Goal: Task Accomplishment & Management: Manage account settings

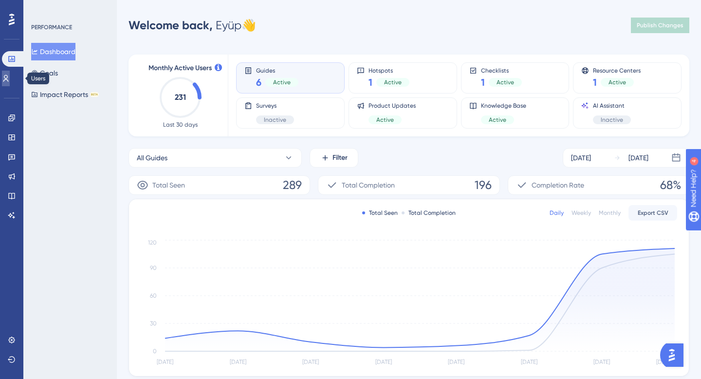
click at [10, 79] on icon at bounding box center [6, 78] width 8 height 8
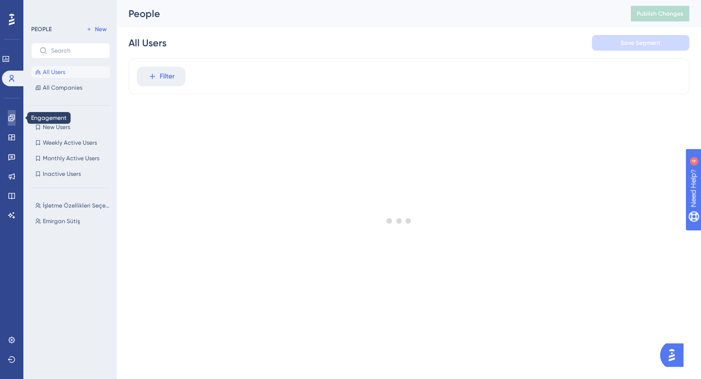
click at [16, 123] on link at bounding box center [12, 118] width 8 height 16
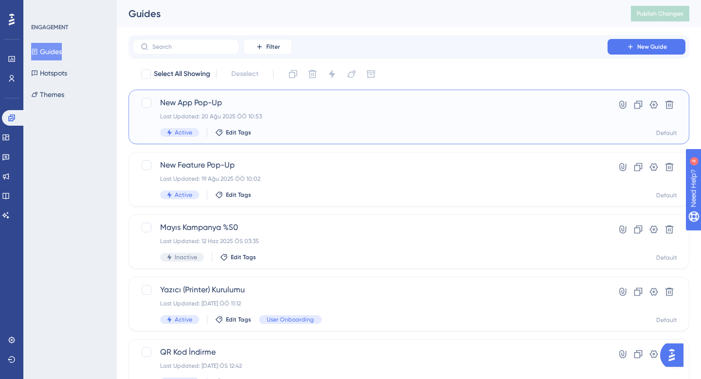
click at [326, 117] on div "Last Updated: 20 Ağu 2025 ÖÖ 10:53" at bounding box center [370, 116] width 420 height 8
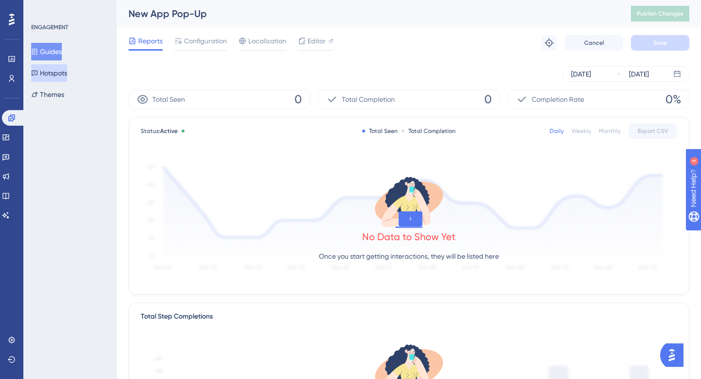
click at [58, 72] on button "Hotspots" at bounding box center [49, 73] width 36 height 18
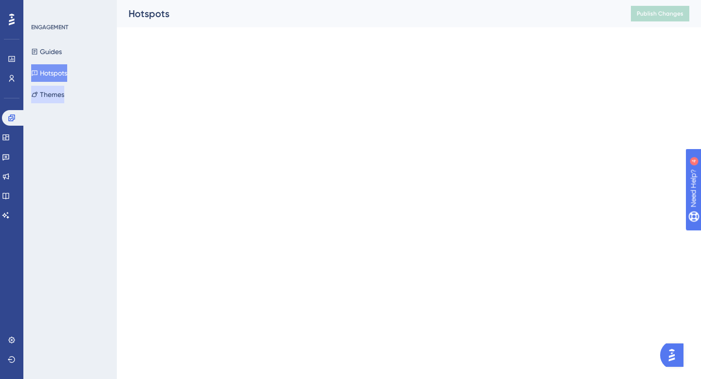
click at [57, 99] on button "Themes" at bounding box center [47, 95] width 33 height 18
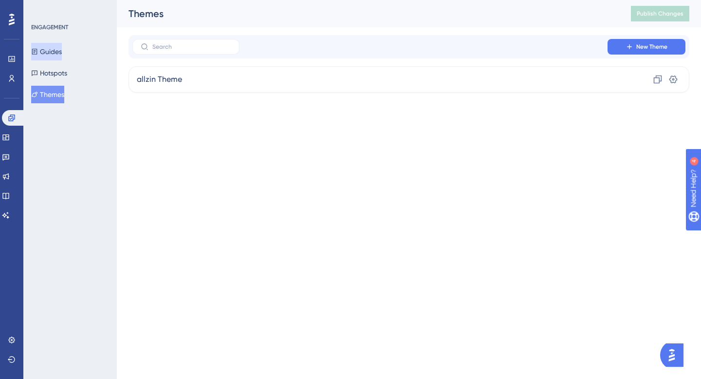
click at [61, 50] on button "Guides" at bounding box center [46, 52] width 31 height 18
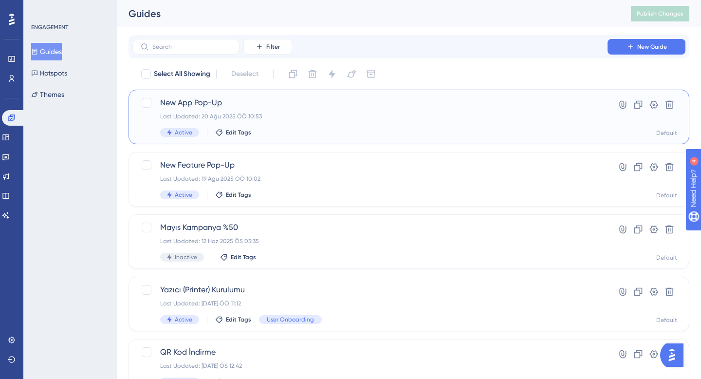
click at [281, 108] on span "New App Pop-Up" at bounding box center [370, 103] width 420 height 12
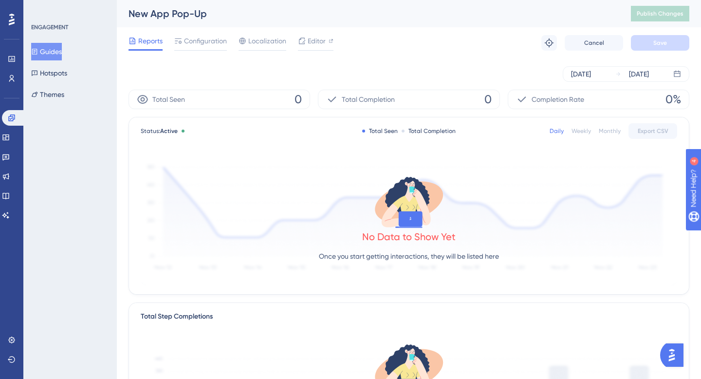
click at [232, 42] on div "Reports Configuration Localization Editor" at bounding box center [231, 43] width 205 height 16
click at [216, 43] on span "Configuration" at bounding box center [205, 41] width 43 height 12
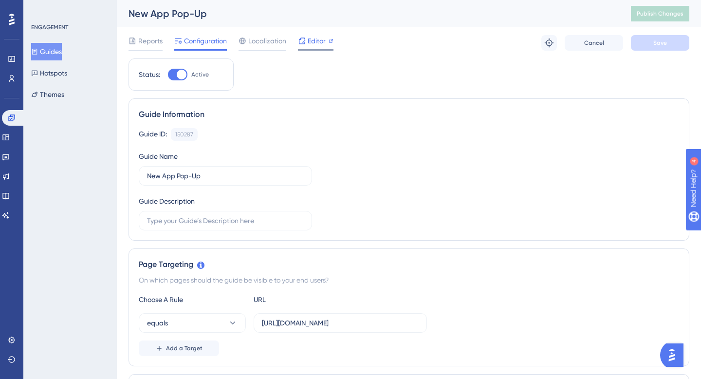
click at [314, 40] on span "Editor" at bounding box center [317, 41] width 18 height 12
click at [645, 8] on button "Publish Changes" at bounding box center [660, 14] width 58 height 16
click at [57, 76] on button "Hotspots" at bounding box center [49, 73] width 36 height 18
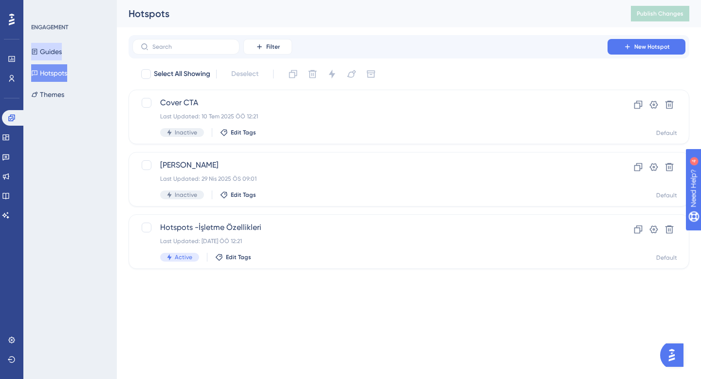
click at [52, 48] on button "Guides" at bounding box center [46, 52] width 31 height 18
